Goal: Check status: Check status

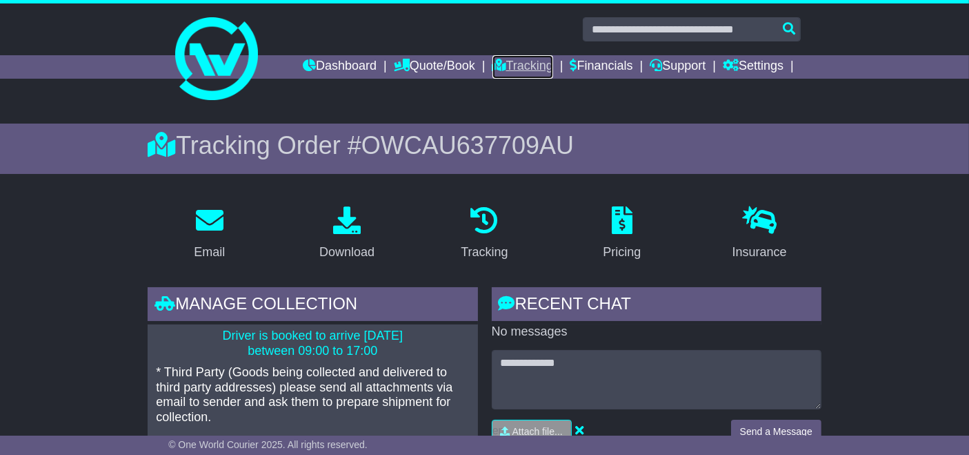
click at [541, 65] on link "Tracking" at bounding box center [523, 66] width 61 height 23
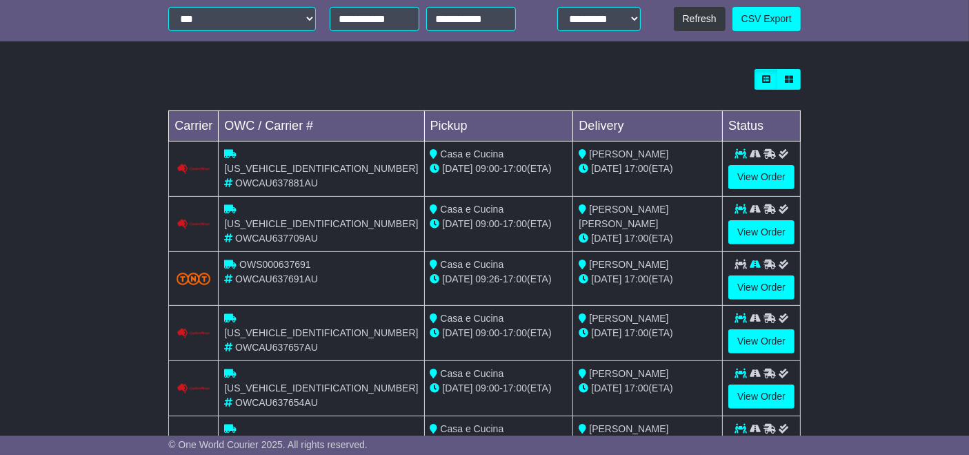
scroll to position [416, 0]
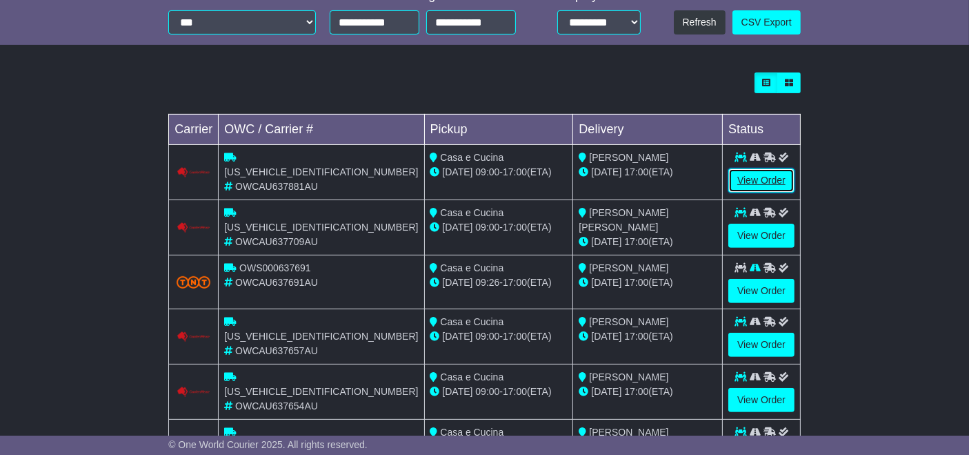
click at [762, 178] on link "View Order" at bounding box center [762, 180] width 66 height 24
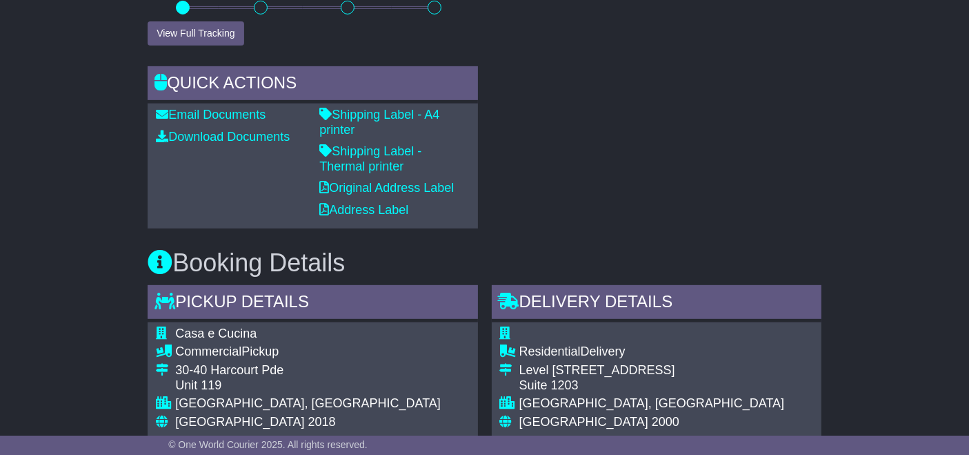
scroll to position [609, 0]
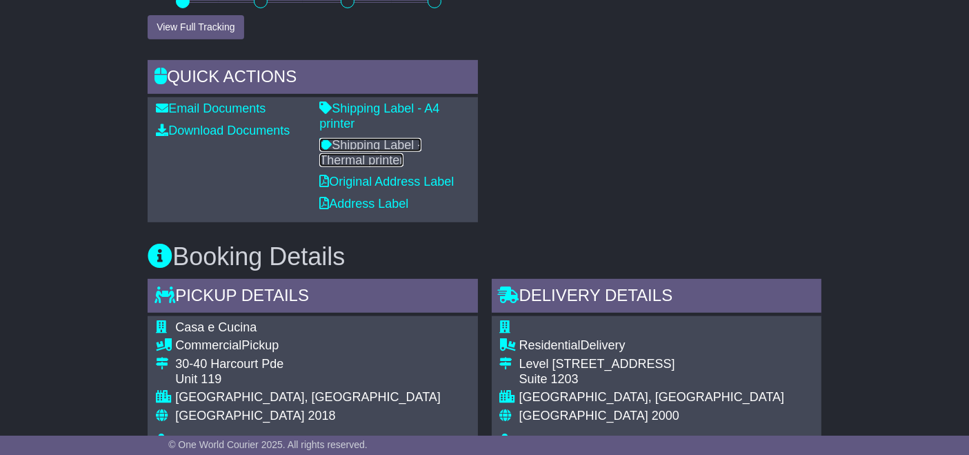
click at [422, 138] on link "Shipping Label - Thermal printer" at bounding box center [370, 152] width 102 height 29
